Goal: Information Seeking & Learning: Learn about a topic

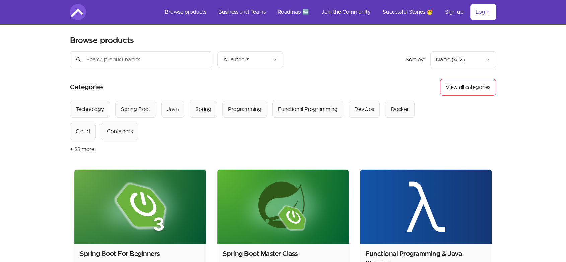
click at [500, 13] on nav "Browse products Business and Teams Roadmap 🆕 Join the Community Successful Stor…" at bounding box center [283, 12] width 545 height 24
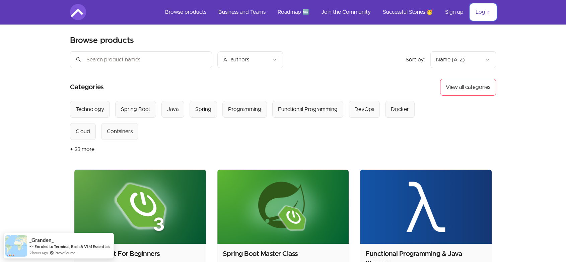
click at [483, 13] on link "Log in" at bounding box center [483, 12] width 26 height 16
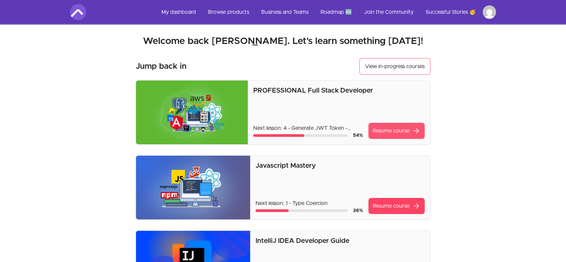
click at [395, 126] on link "Resume course arrow_forward" at bounding box center [396, 131] width 56 height 16
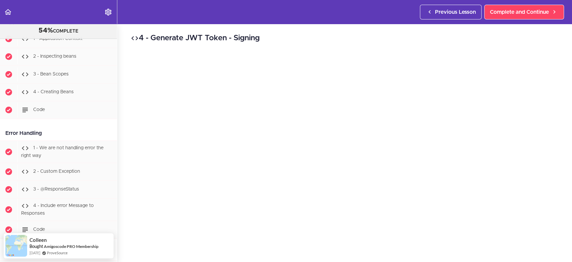
scroll to position [1357, 0]
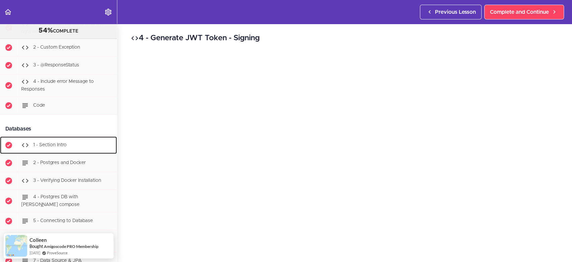
click at [78, 147] on div "1 - Section Intro" at bounding box center [66, 145] width 99 height 15
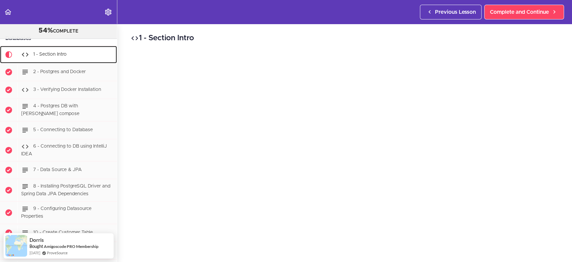
scroll to position [226, 0]
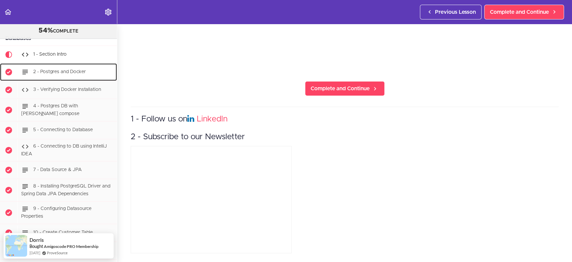
click at [78, 72] on span "2 - Postgres and Docker" at bounding box center [59, 71] width 53 height 5
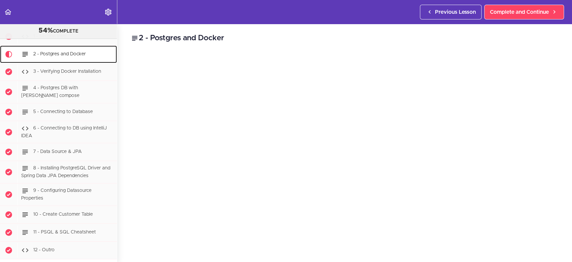
scroll to position [248, 0]
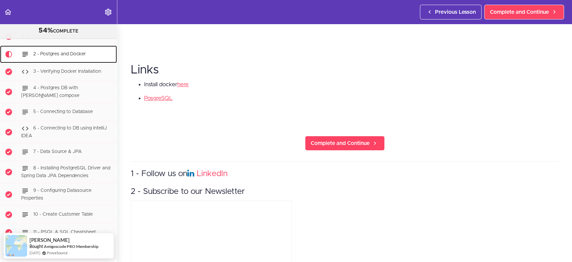
click at [57, 56] on span "2 - Postgres and Docker" at bounding box center [59, 54] width 53 height 5
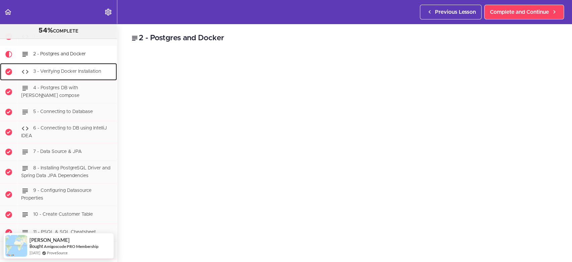
scroll to position [0, 0]
click at [70, 74] on span "3 - Verifying Docker Installation" at bounding box center [67, 71] width 68 height 5
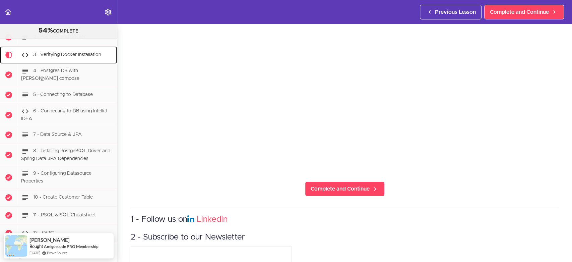
scroll to position [226, 0]
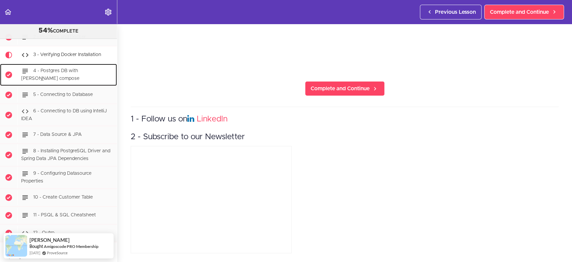
click at [60, 72] on span "4 - Postgres DB with [PERSON_NAME] compose" at bounding box center [50, 74] width 58 height 12
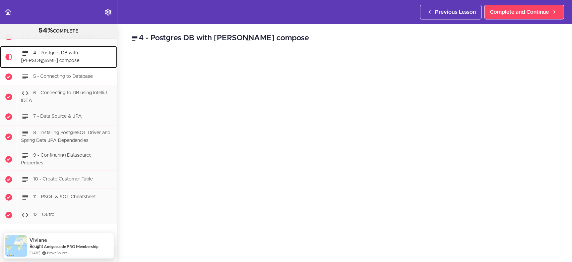
scroll to position [1376, 0]
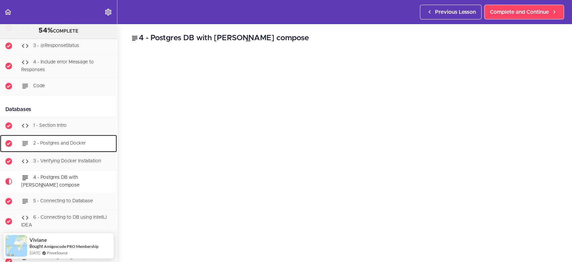
click at [69, 145] on span "2 - Postgres and Docker" at bounding box center [59, 143] width 53 height 5
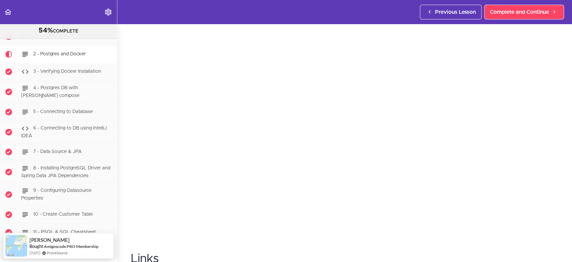
scroll to position [62, 0]
click at [54, 74] on span "3 - Verifying Docker Installation" at bounding box center [67, 71] width 68 height 5
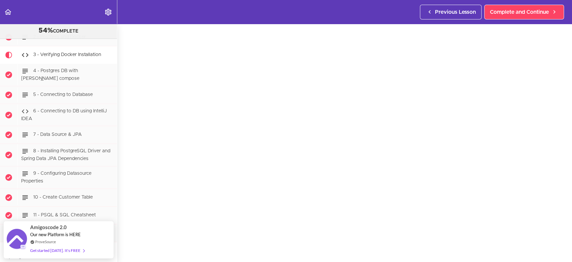
scroll to position [29, 0]
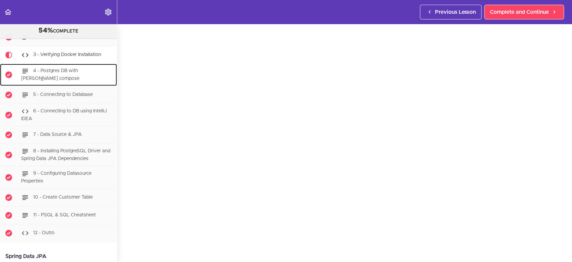
click at [62, 77] on div "4 - Postgres DB with [PERSON_NAME] compose" at bounding box center [66, 75] width 99 height 22
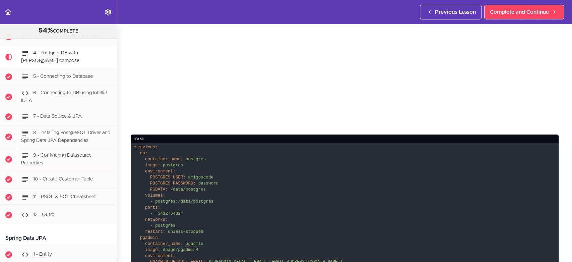
scroll to position [294, 0]
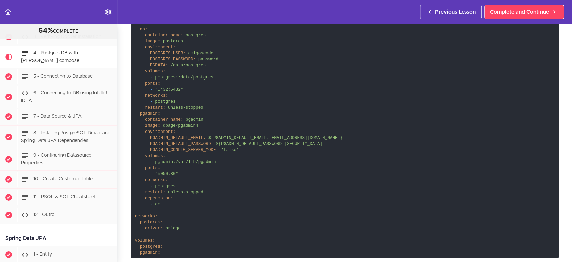
click at [156, 250] on span "pgadmin:" at bounding box center [150, 252] width 20 height 5
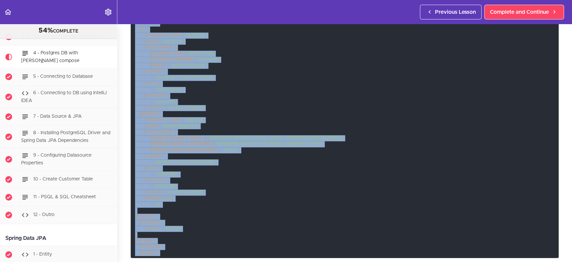
scroll to position [170, 0]
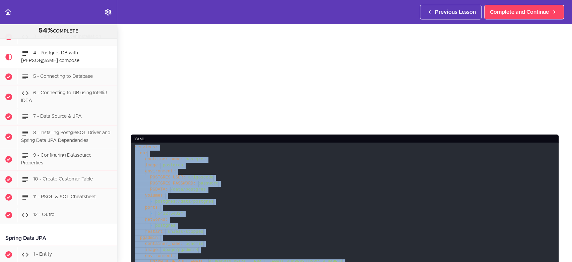
drag, startPoint x: 161, startPoint y: 250, endPoint x: 119, endPoint y: 146, distance: 111.5
click at [119, 146] on section "PROFESSIONAL Full Stack Developer 54% COMPLETE Java Master Class 1 - Java Maste…" at bounding box center [286, 143] width 572 height 238
copy code "services: db: container_name: postgres image: postgres environment: POSTGRES_US…"
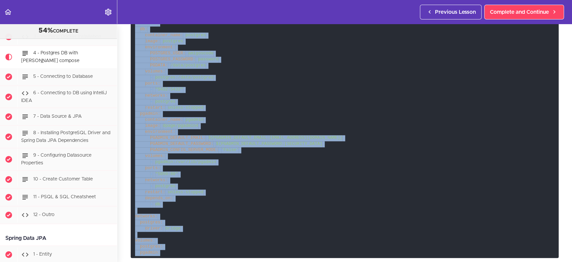
click at [180, 123] on span "dpage/pgadmin4" at bounding box center [181, 125] width 36 height 5
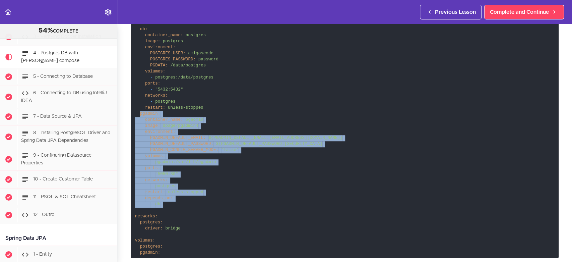
drag, startPoint x: 139, startPoint y: 111, endPoint x: 187, endPoint y: 204, distance: 105.0
click at [187, 204] on code "services: db: container_name: postgres image: postgres environment: POSTGRES_US…" at bounding box center [345, 137] width 428 height 239
copy code "pgadmin: container_name: pgadmin image: dpage/pgadmin4 environment: PGADMIN_DEF…"
click at [270, 147] on code "services: db: container_name: postgres image: postgres environment: POSTGRES_US…" at bounding box center [345, 137] width 428 height 239
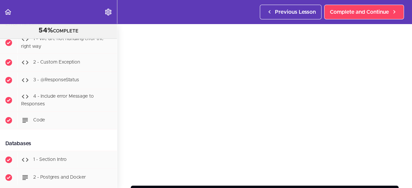
scroll to position [1431, 0]
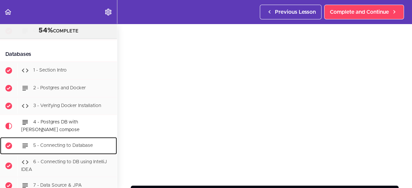
click at [69, 139] on div "5 - Connecting to Database" at bounding box center [66, 146] width 99 height 15
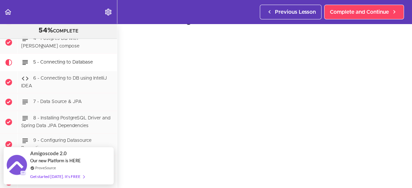
scroll to position [28, 0]
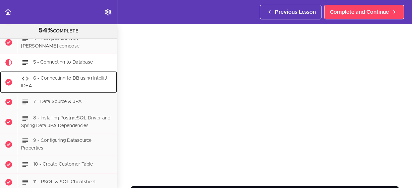
click at [78, 76] on span "6 - Connecting to DB using IntelliJ IDEA" at bounding box center [64, 82] width 86 height 12
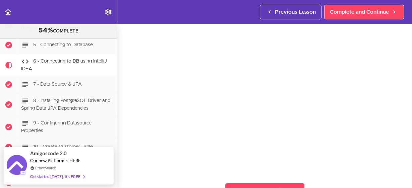
scroll to position [26, 0]
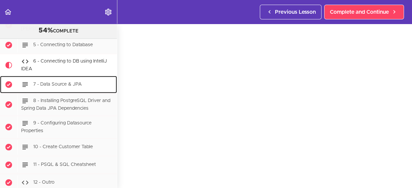
click at [62, 82] on span "7 - Data Source & JPA" at bounding box center [57, 84] width 49 height 5
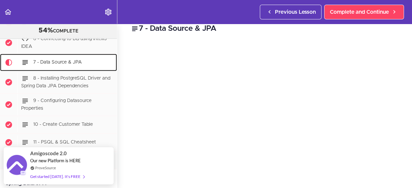
scroll to position [33, 0]
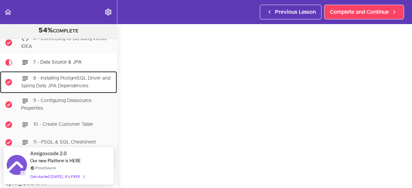
click at [81, 76] on span "8 - Installing PostgreSQL Driver and Spring Data JPA Dependencies" at bounding box center [65, 82] width 89 height 12
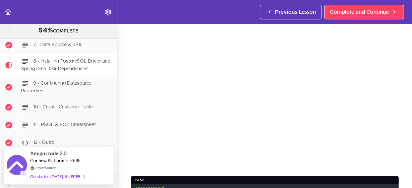
scroll to position [128, 0]
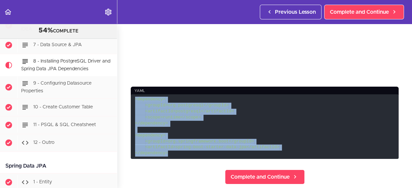
drag, startPoint x: 170, startPoint y: 154, endPoint x: 126, endPoint y: 98, distance: 71.6
click at [126, 98] on section "PROFESSIONAL Full Stack Developer 54% COMPLETE Java Master Class 1 - Java Maste…" at bounding box center [206, 106] width 412 height 164
copy code "<dependency> <groupId>org.postgresql</groupId> <artifactId>postgresql</artifact…"
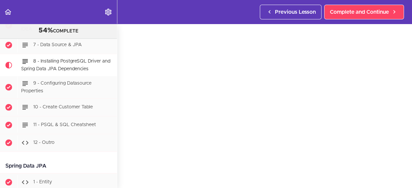
scroll to position [28, 0]
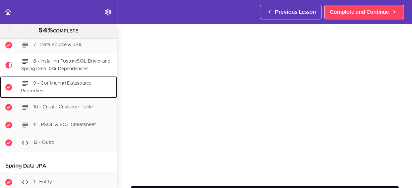
click at [68, 82] on div "9 - Configuring Datasource Properties" at bounding box center [66, 87] width 99 height 22
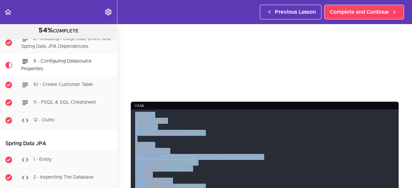
scroll to position [202, 0]
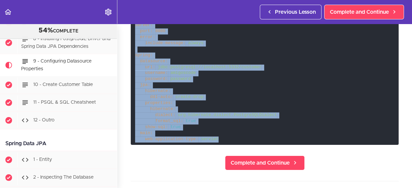
drag, startPoint x: 134, startPoint y: 111, endPoint x: 225, endPoint y: 143, distance: 97.1
click at [225, 143] on section "PROFESSIONAL Full Stack Developer 54% COMPLETE Java Master Class 1 - Java Maste…" at bounding box center [206, 106] width 412 height 164
copy code "server: port: 8080 error: include-message: always spring: datasource: url: jdbc…"
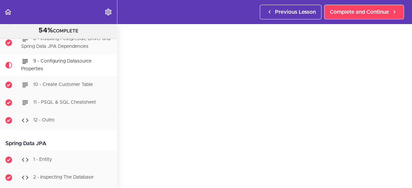
scroll to position [26, 0]
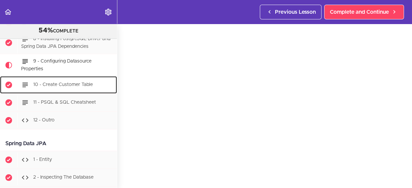
click at [70, 82] on span "10 - Create Customer Table" at bounding box center [63, 84] width 60 height 5
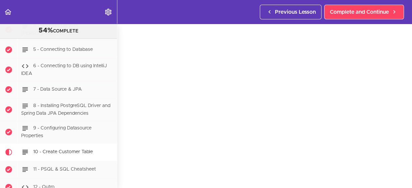
scroll to position [1617, 0]
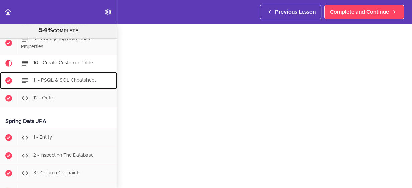
click at [62, 73] on div "11 - PSQL & SQL Cheatsheet" at bounding box center [66, 80] width 99 height 15
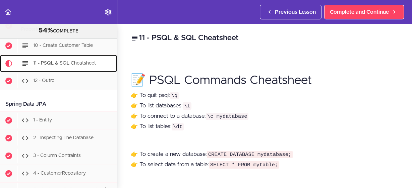
scroll to position [1634, 0]
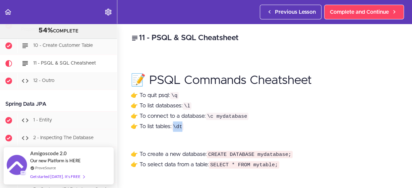
drag, startPoint x: 175, startPoint y: 127, endPoint x: 184, endPoint y: 124, distance: 9.7
click at [184, 124] on code "\dt" at bounding box center [178, 126] width 12 height 7
copy code "\dt"
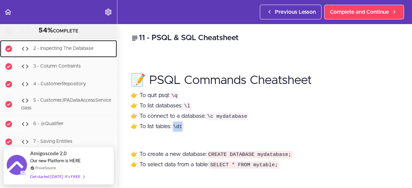
click at [72, 46] on span "2 - Inspecting The Database" at bounding box center [63, 48] width 60 height 5
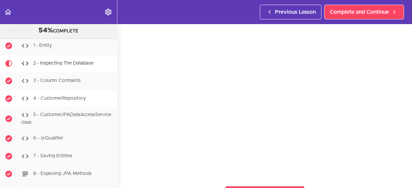
scroll to position [1620, 0]
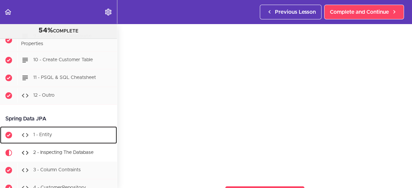
click at [52, 130] on div "1 - Entity" at bounding box center [66, 135] width 99 height 15
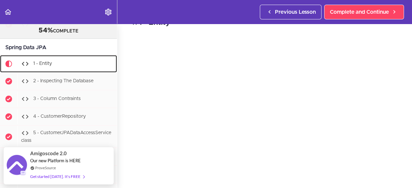
scroll to position [31, 0]
